Goal: Task Accomplishment & Management: Use online tool/utility

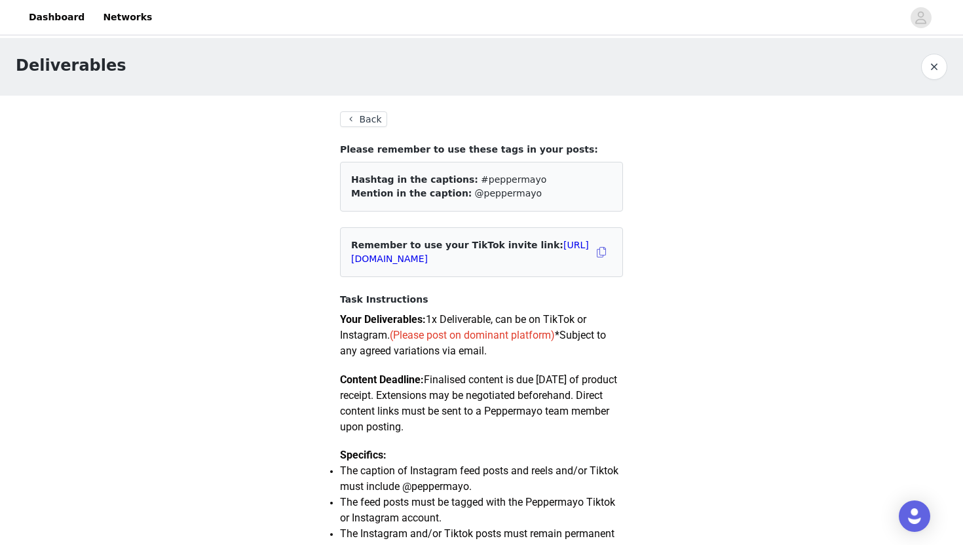
click at [364, 122] on button "Back" at bounding box center [363, 119] width 47 height 16
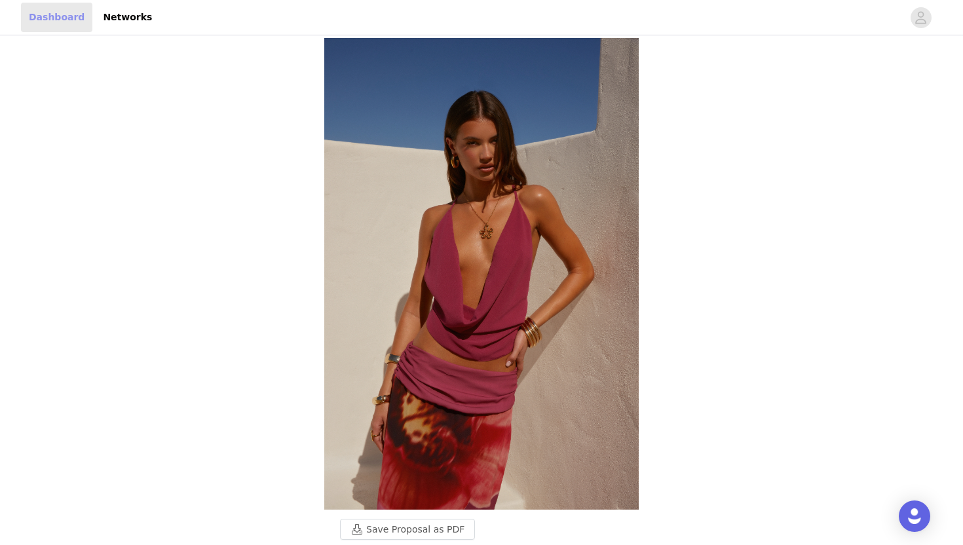
click at [50, 22] on link "Dashboard" at bounding box center [56, 17] width 71 height 29
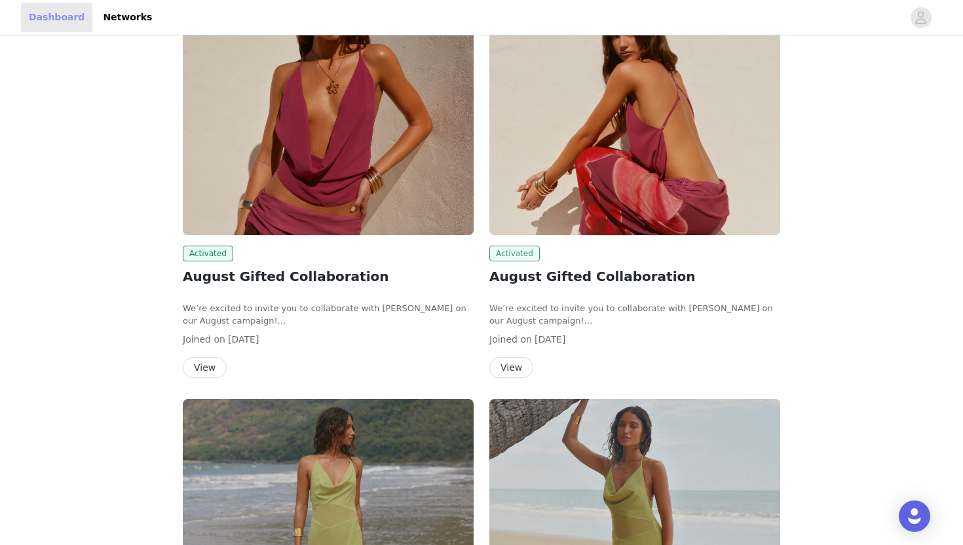
scroll to position [119, 0]
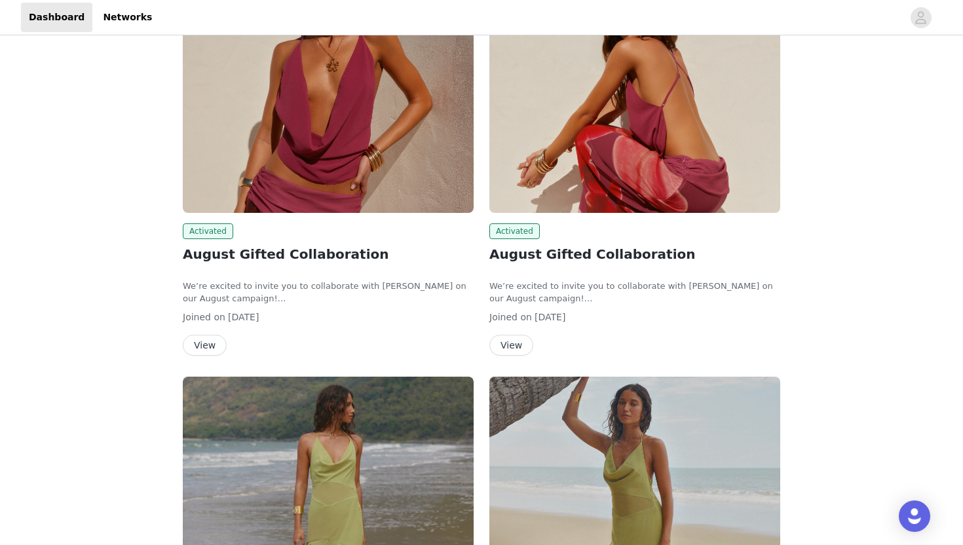
click at [206, 344] on button "View" at bounding box center [205, 345] width 44 height 21
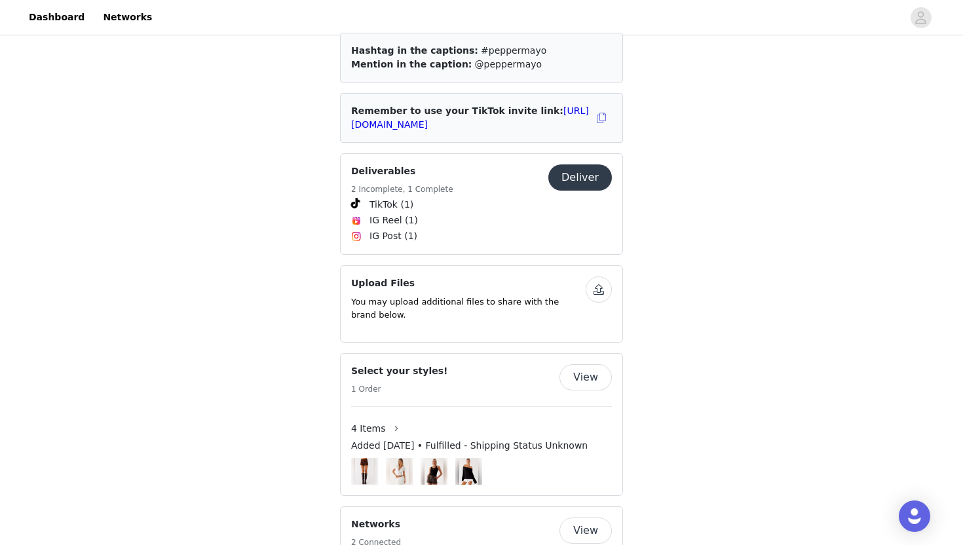
scroll to position [741, 0]
click at [587, 176] on button "Deliver" at bounding box center [581, 177] width 64 height 26
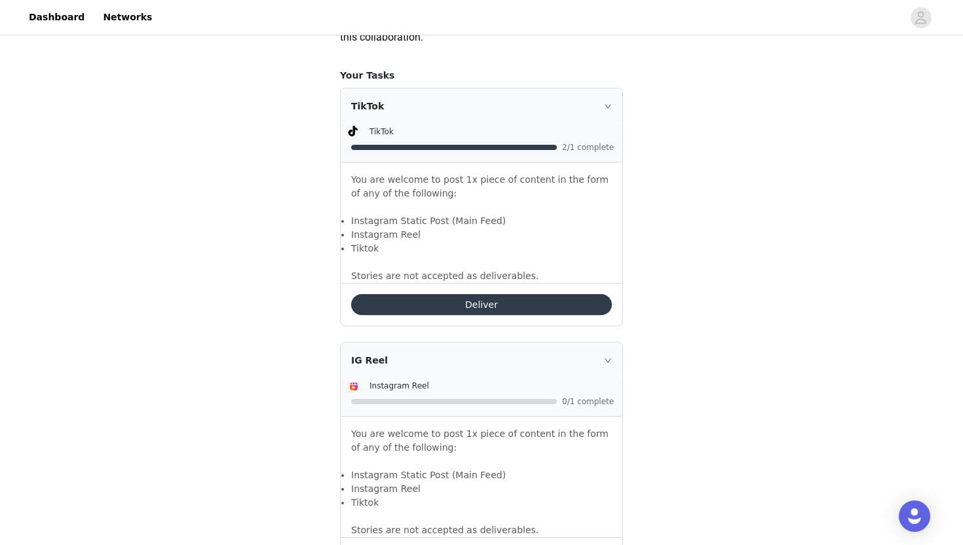
scroll to position [828, 0]
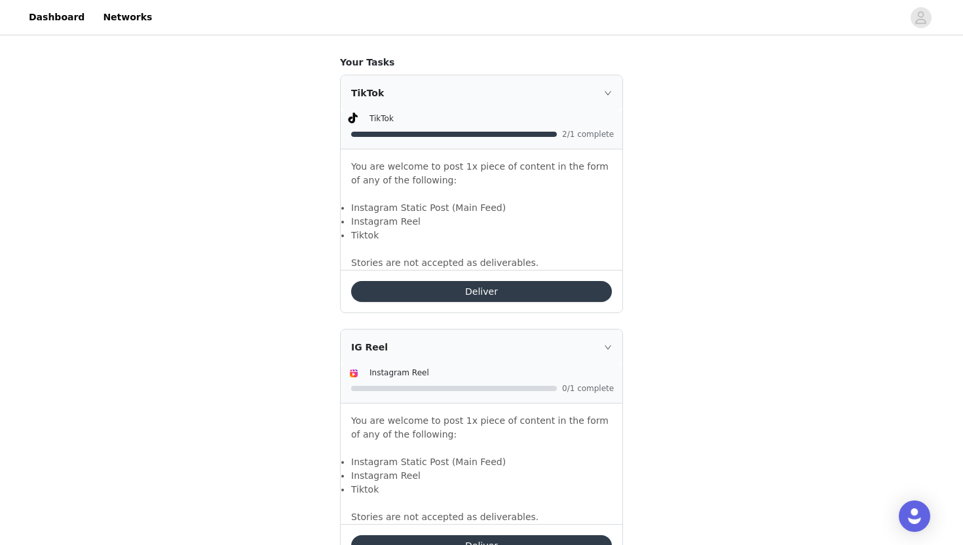
click at [445, 289] on button "Deliver" at bounding box center [481, 291] width 261 height 21
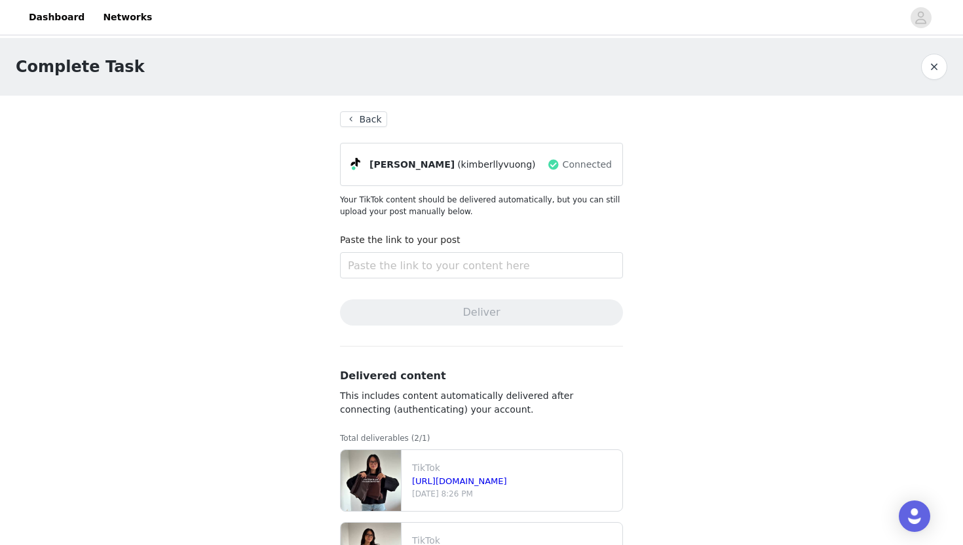
scroll to position [66, 0]
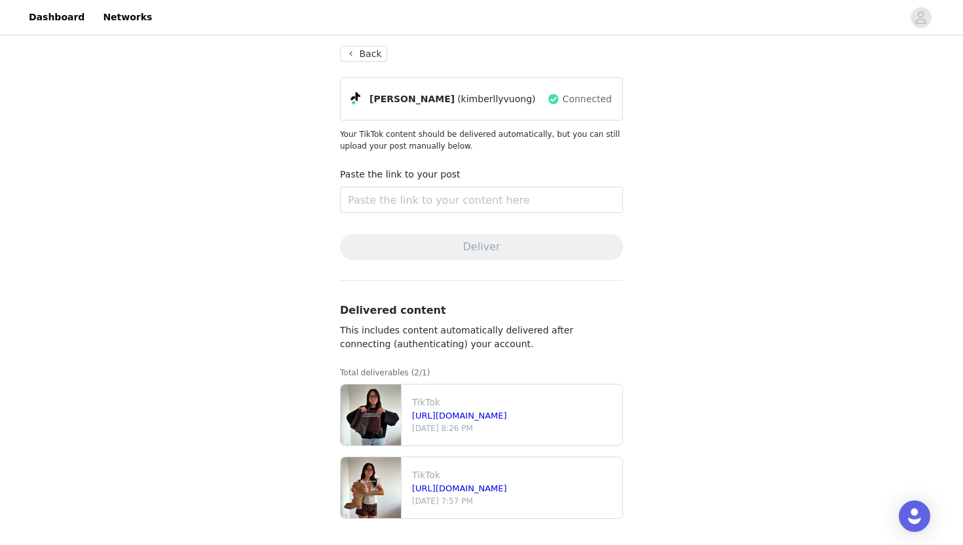
click at [359, 56] on button "Back" at bounding box center [363, 54] width 47 height 16
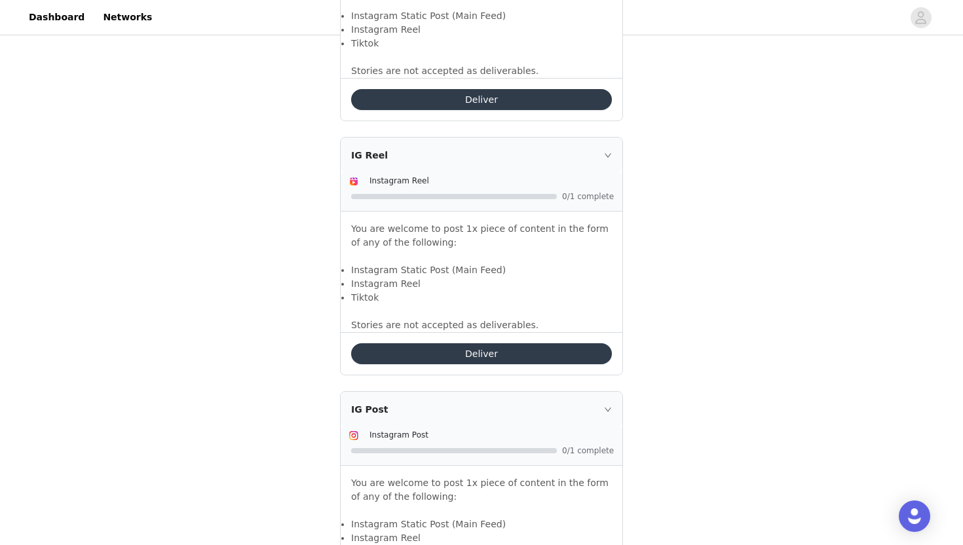
scroll to position [1035, 0]
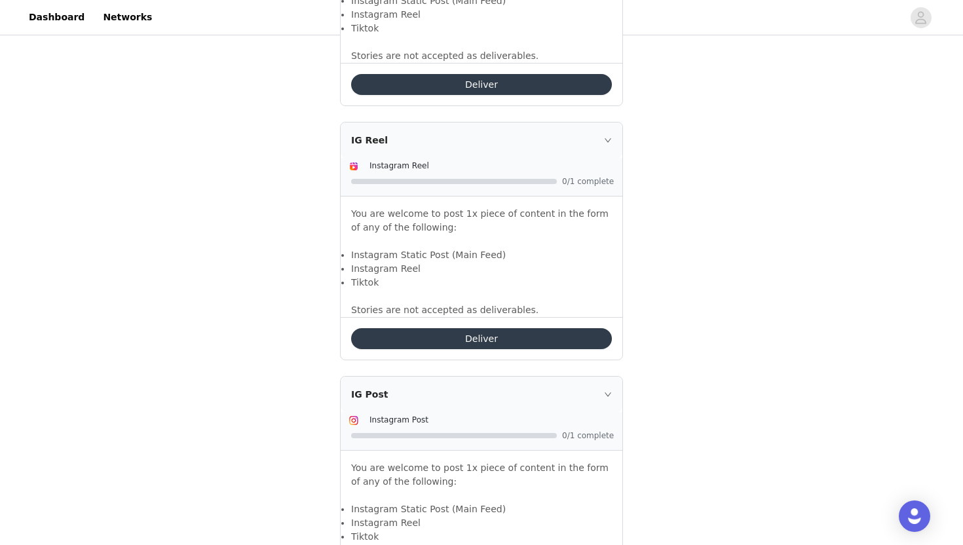
click at [478, 335] on button "Deliver" at bounding box center [481, 338] width 261 height 21
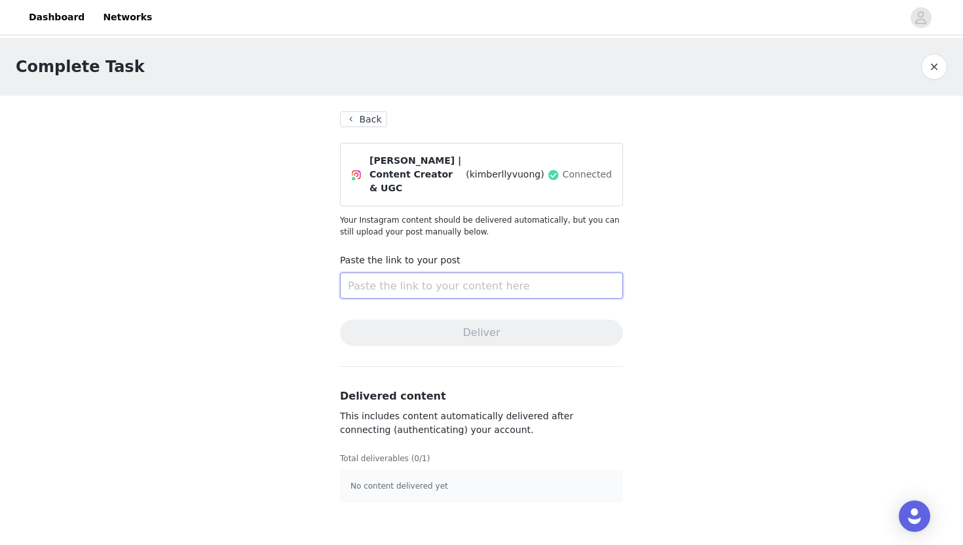
click at [433, 284] on input "text" at bounding box center [481, 286] width 283 height 26
paste input "[URL][DOMAIN_NAME]"
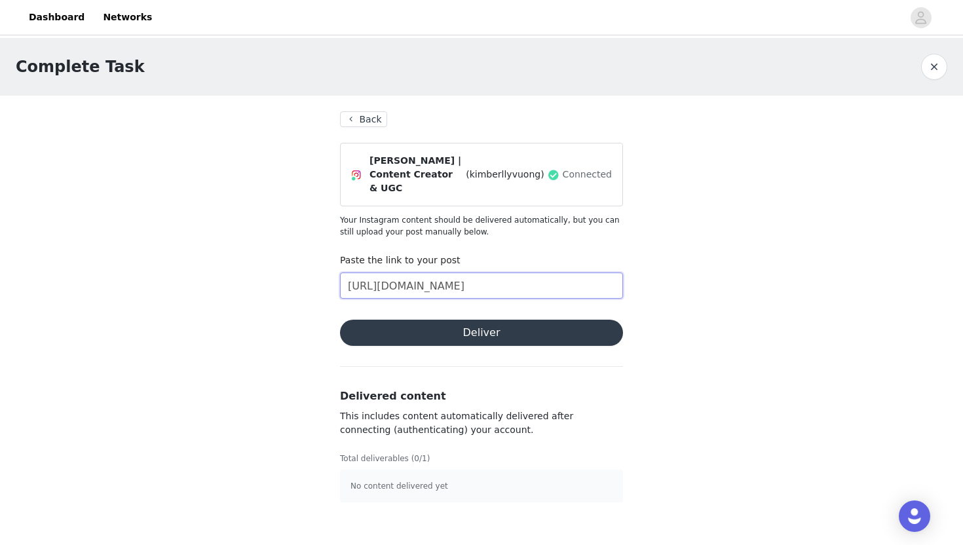
scroll to position [0, 103]
type input "[URL][DOMAIN_NAME]"
click at [456, 330] on button "Deliver" at bounding box center [481, 333] width 283 height 26
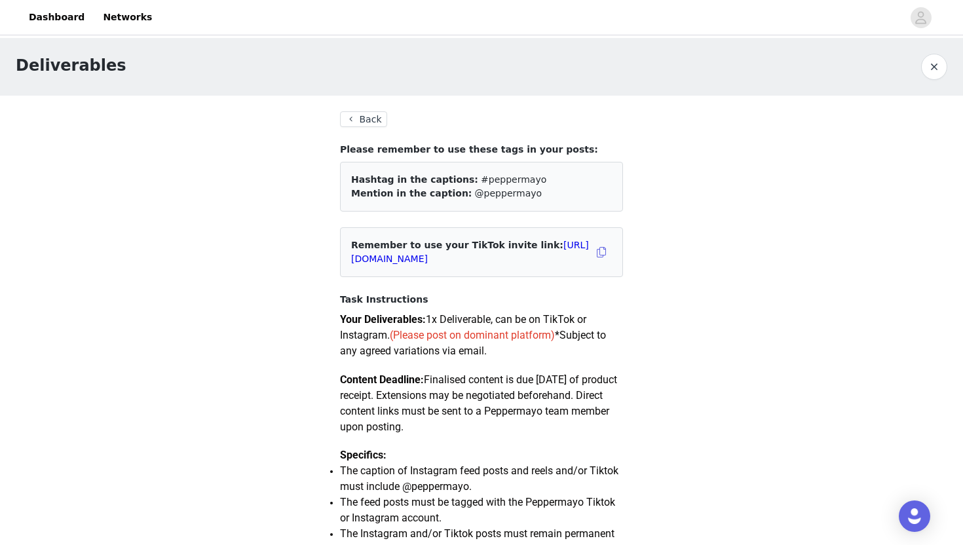
click at [355, 117] on button "Back" at bounding box center [363, 119] width 47 height 16
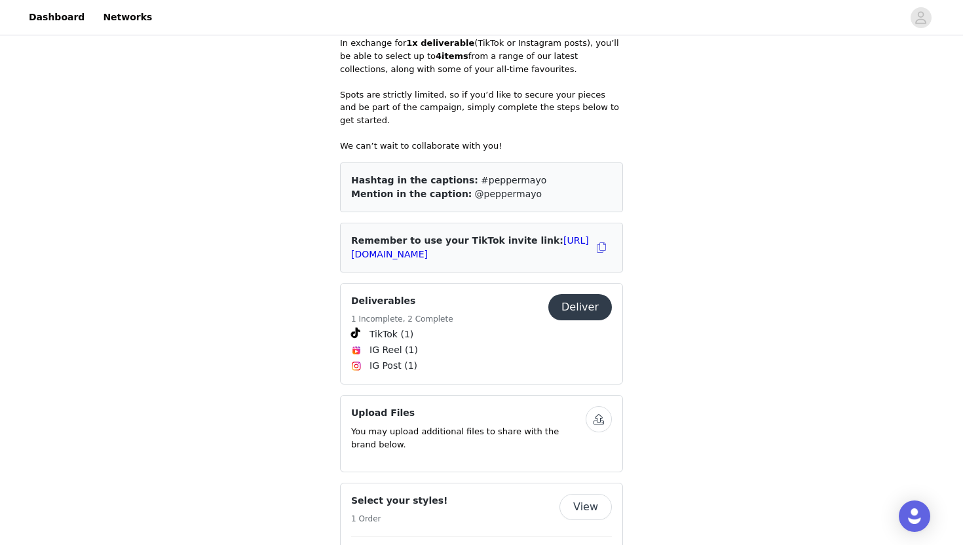
scroll to position [608, 0]
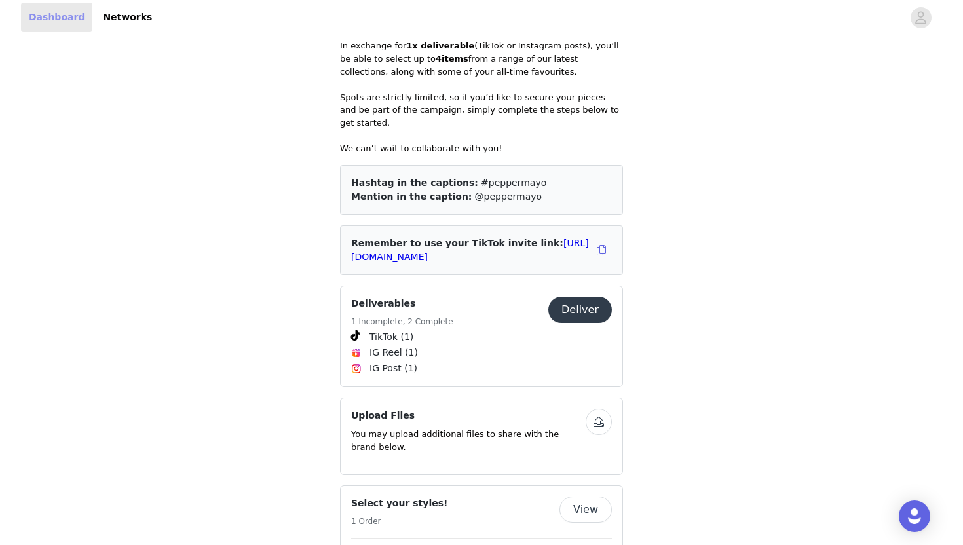
click at [58, 18] on link "Dashboard" at bounding box center [56, 17] width 71 height 29
